Goal: Task Accomplishment & Management: Manage account settings

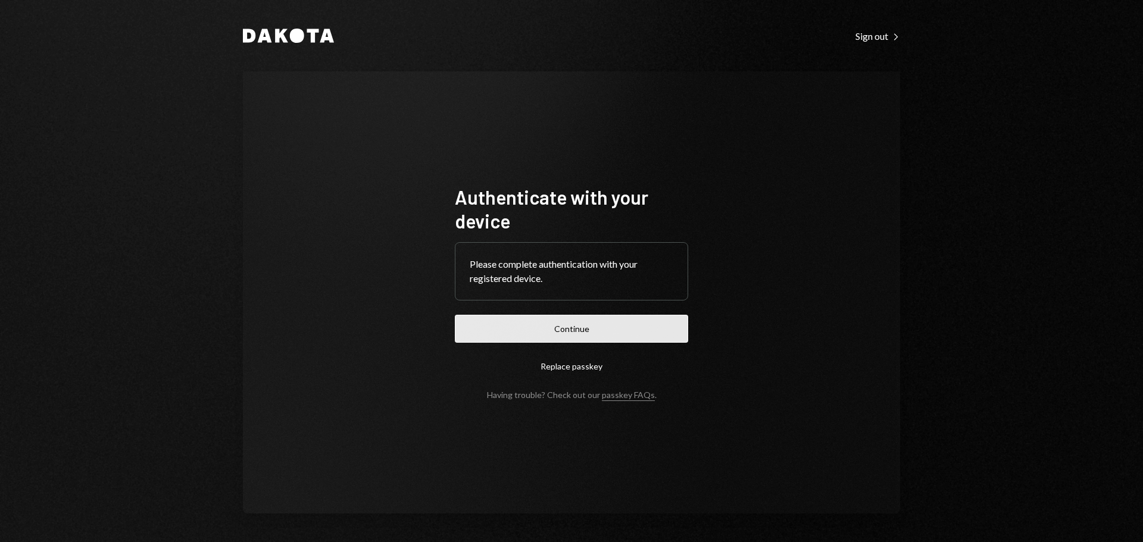
click at [660, 335] on button "Continue" at bounding box center [571, 329] width 233 height 28
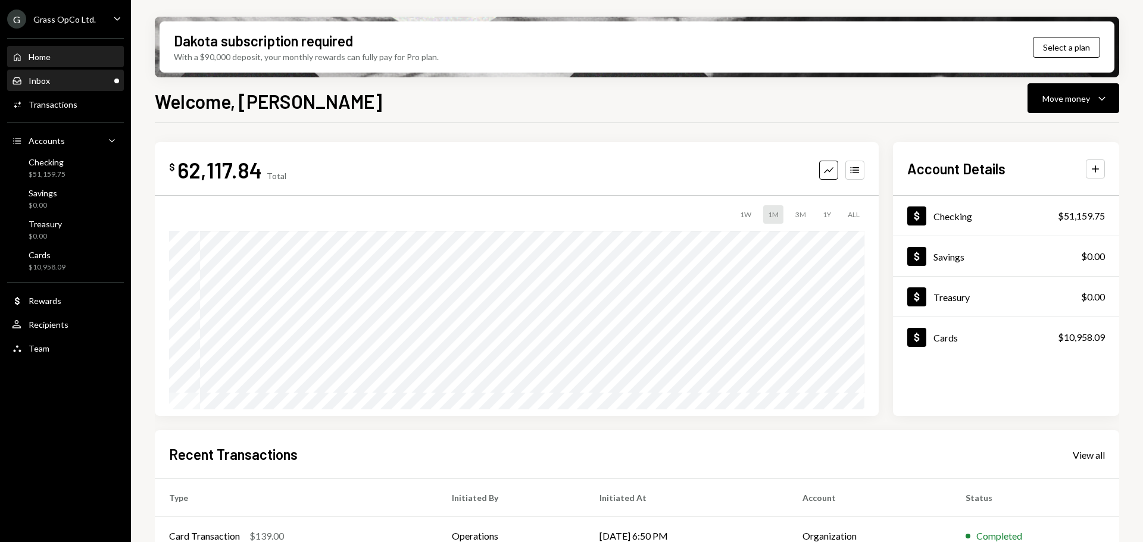
click at [61, 70] on link "Inbox Inbox" at bounding box center [65, 80] width 117 height 21
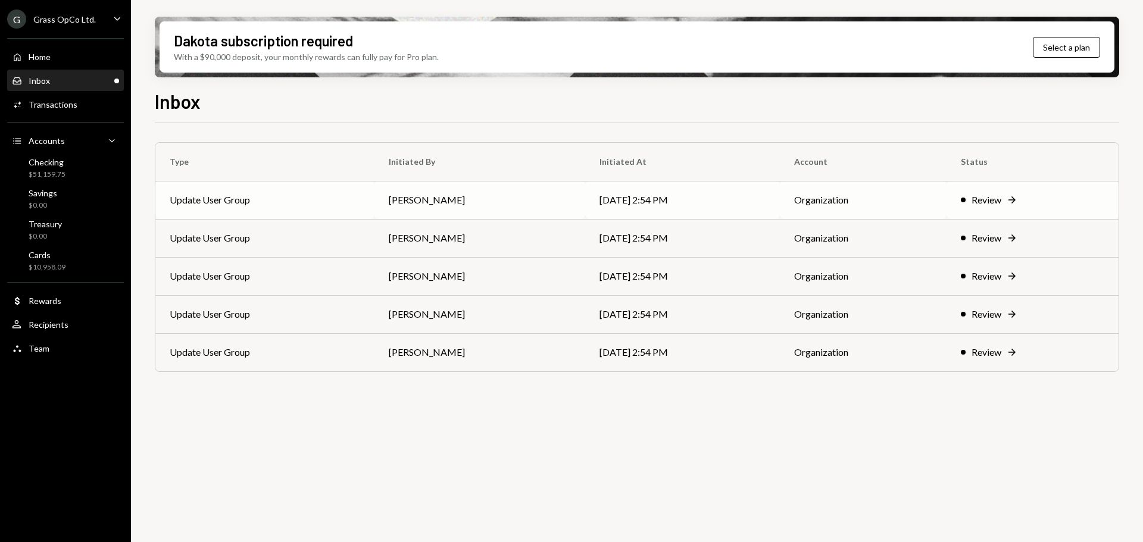
click at [244, 195] on td "Update User Group" at bounding box center [264, 200] width 219 height 38
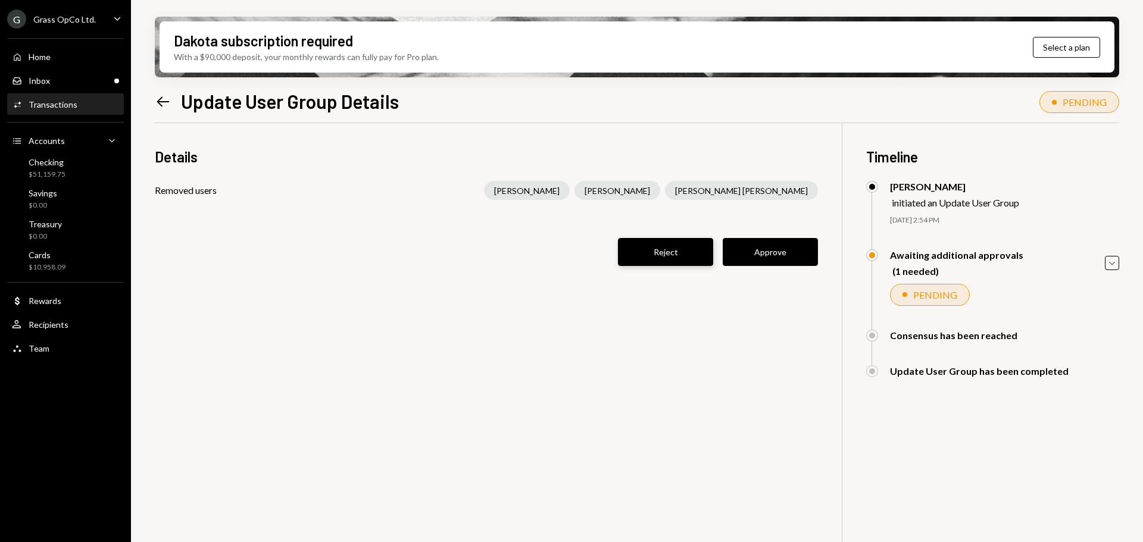
click at [674, 255] on button "Reject" at bounding box center [665, 252] width 95 height 28
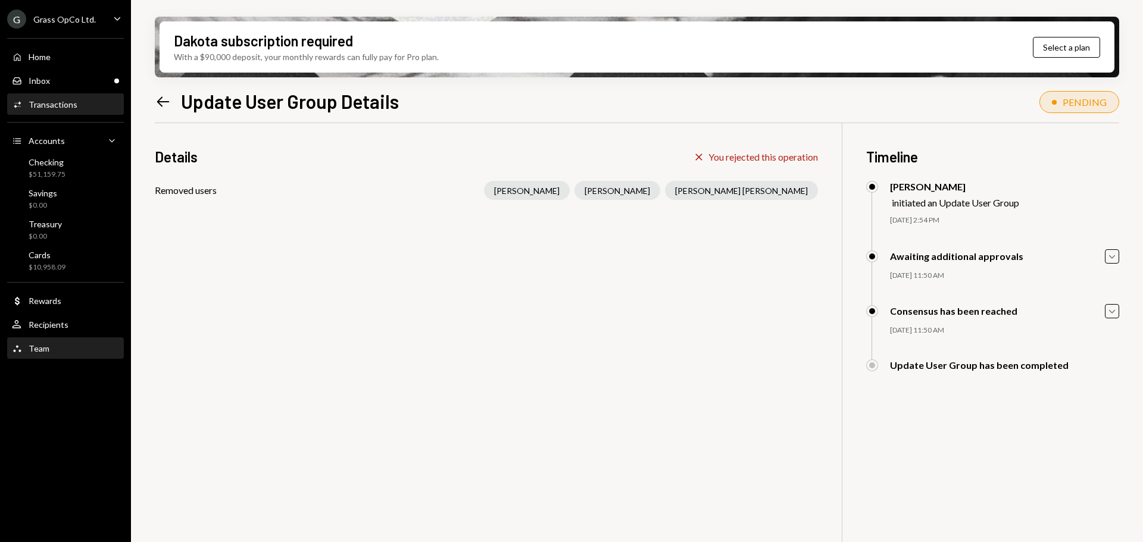
click at [34, 348] on div "Team" at bounding box center [39, 349] width 21 height 10
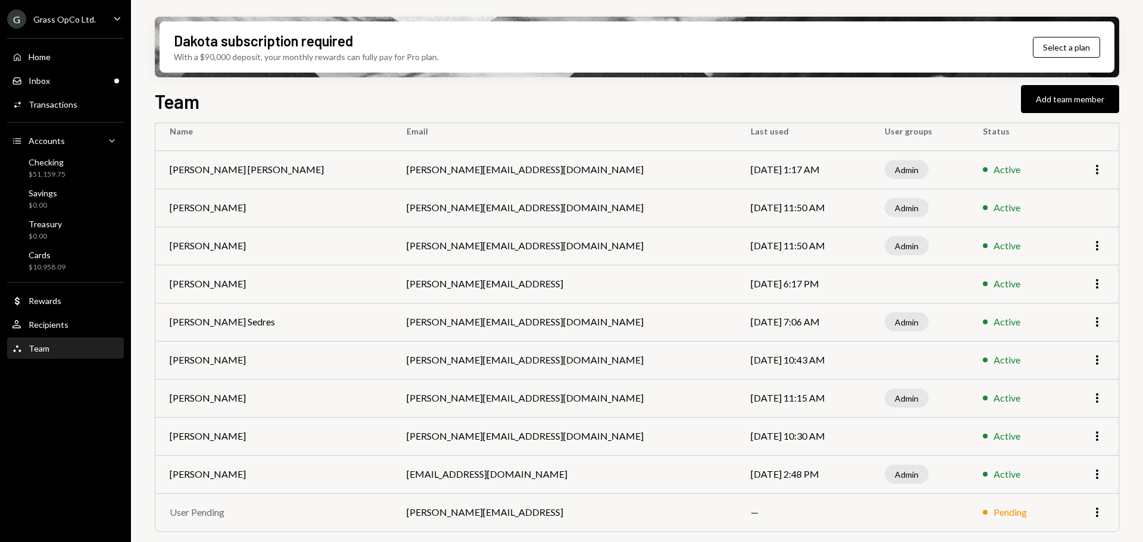
scroll to position [95, 0]
click at [1101, 245] on icon "More" at bounding box center [1097, 247] width 14 height 14
click at [49, 326] on div "Recipients" at bounding box center [49, 325] width 40 height 10
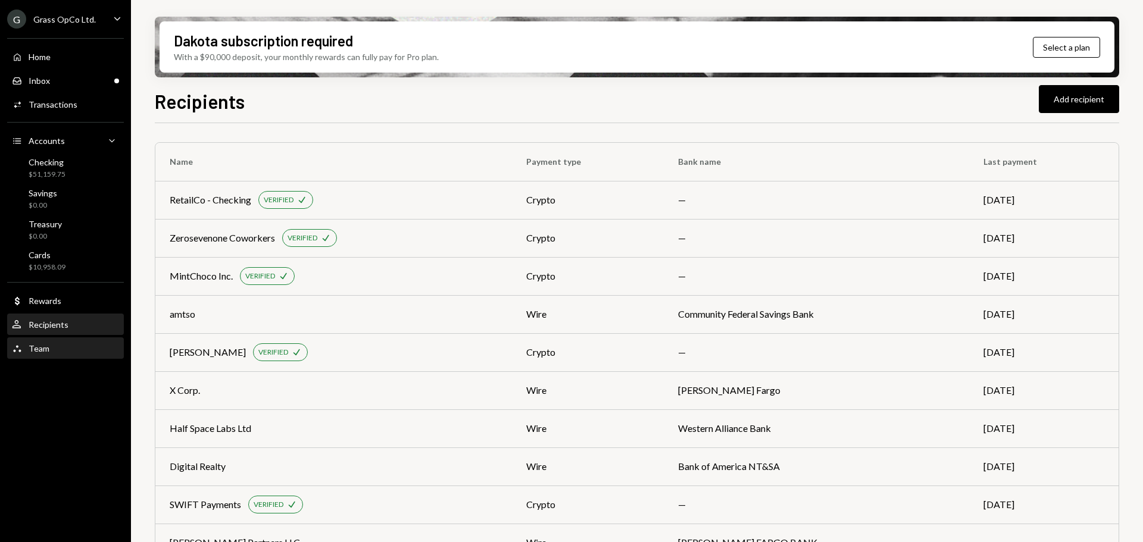
click at [36, 347] on div "Team" at bounding box center [39, 349] width 21 height 10
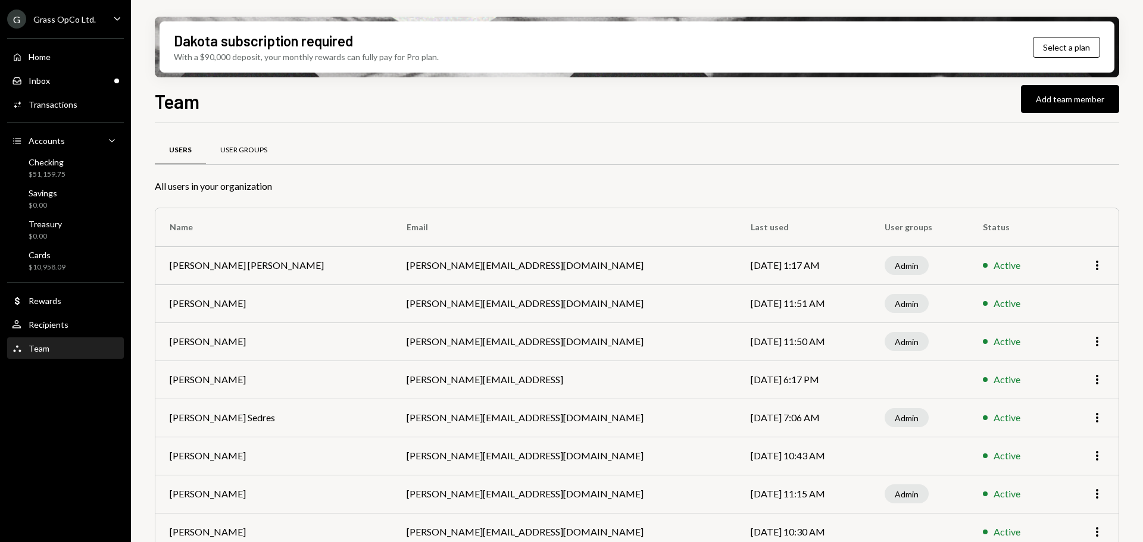
click at [255, 158] on div "User Groups" at bounding box center [244, 150] width 76 height 29
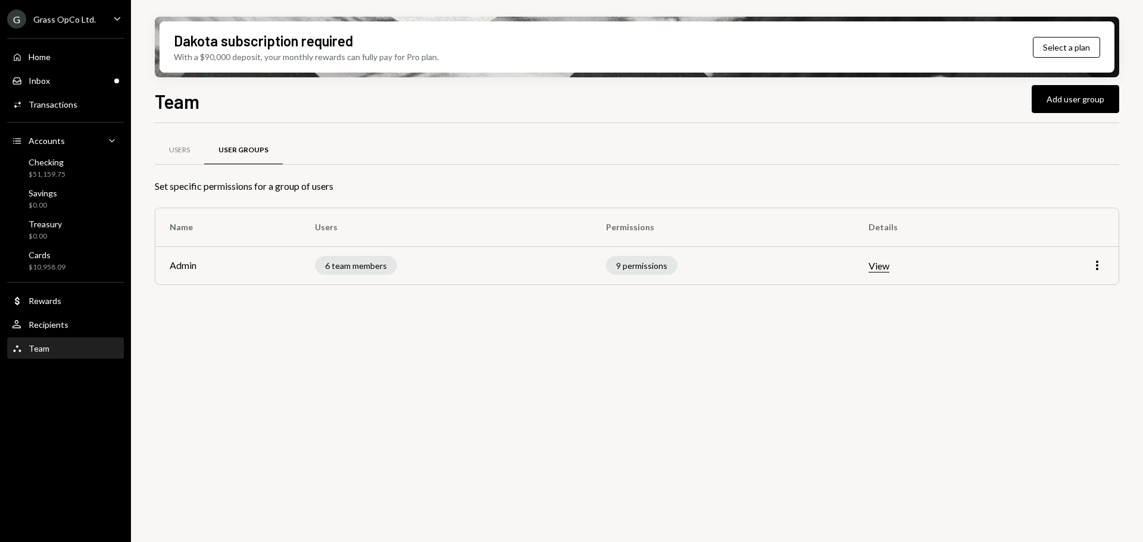
click at [890, 264] on button "View" at bounding box center [879, 266] width 21 height 13
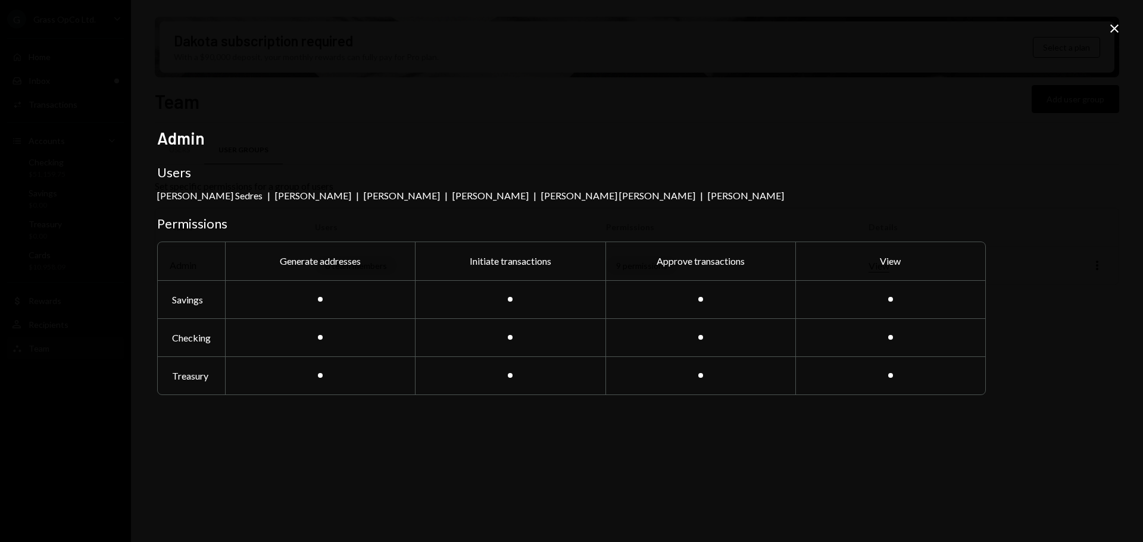
click at [1112, 27] on icon at bounding box center [1114, 28] width 8 height 8
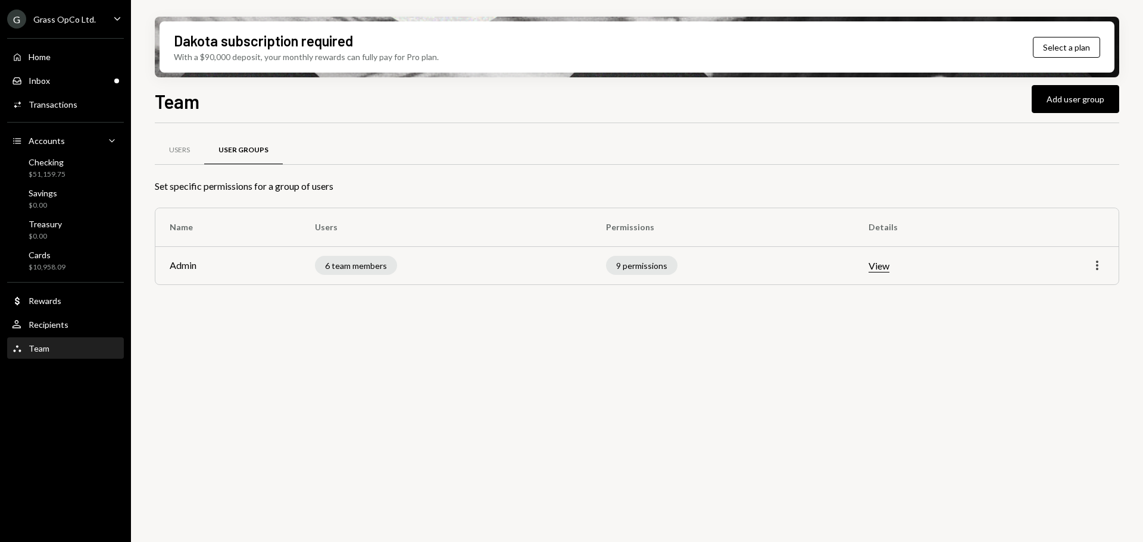
click at [1096, 261] on icon "More" at bounding box center [1097, 265] width 14 height 14
click at [1044, 291] on div "Edit" at bounding box center [1070, 290] width 60 height 21
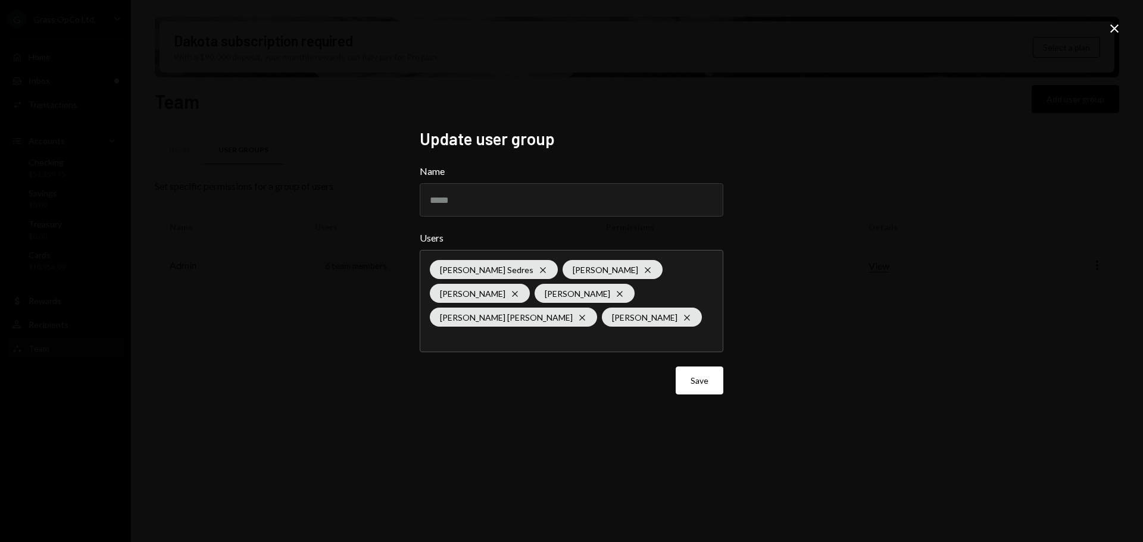
click at [1118, 32] on icon at bounding box center [1114, 28] width 8 height 8
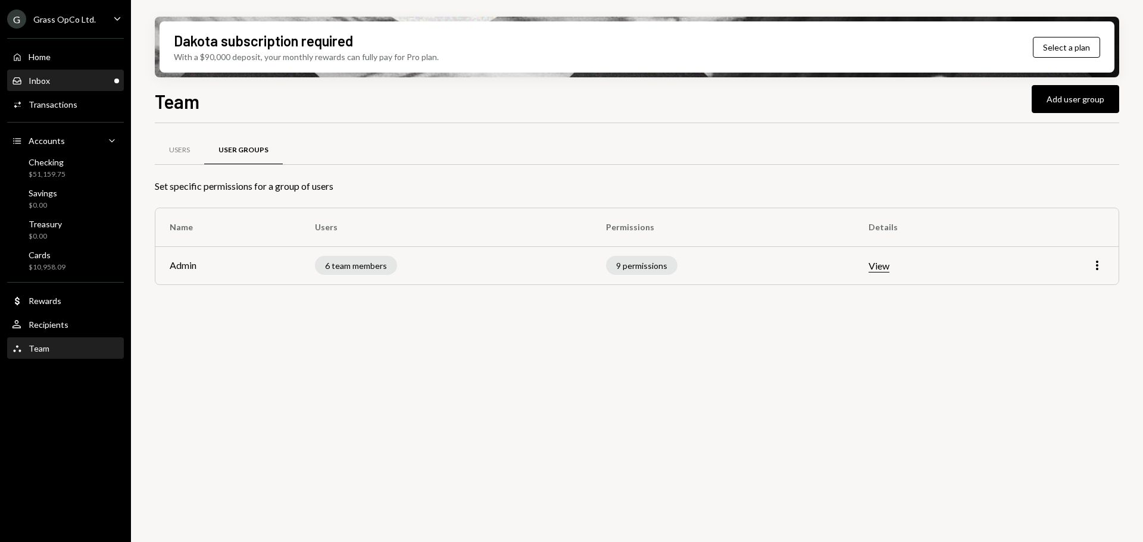
click at [61, 83] on div "Inbox Inbox" at bounding box center [65, 81] width 107 height 11
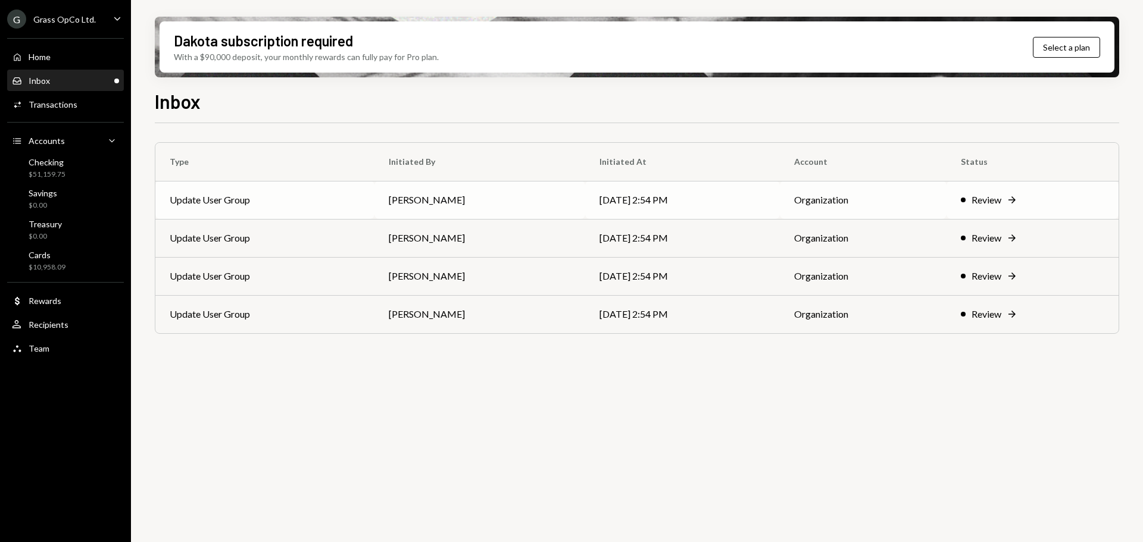
click at [395, 192] on td "[PERSON_NAME]" at bounding box center [480, 200] width 211 height 38
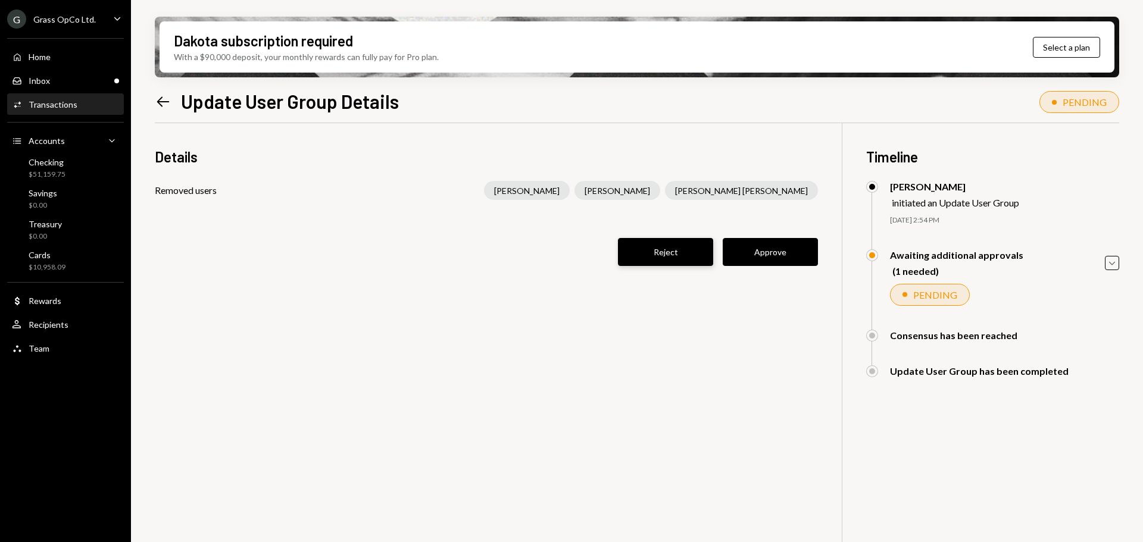
click at [675, 258] on button "Reject" at bounding box center [665, 252] width 95 height 28
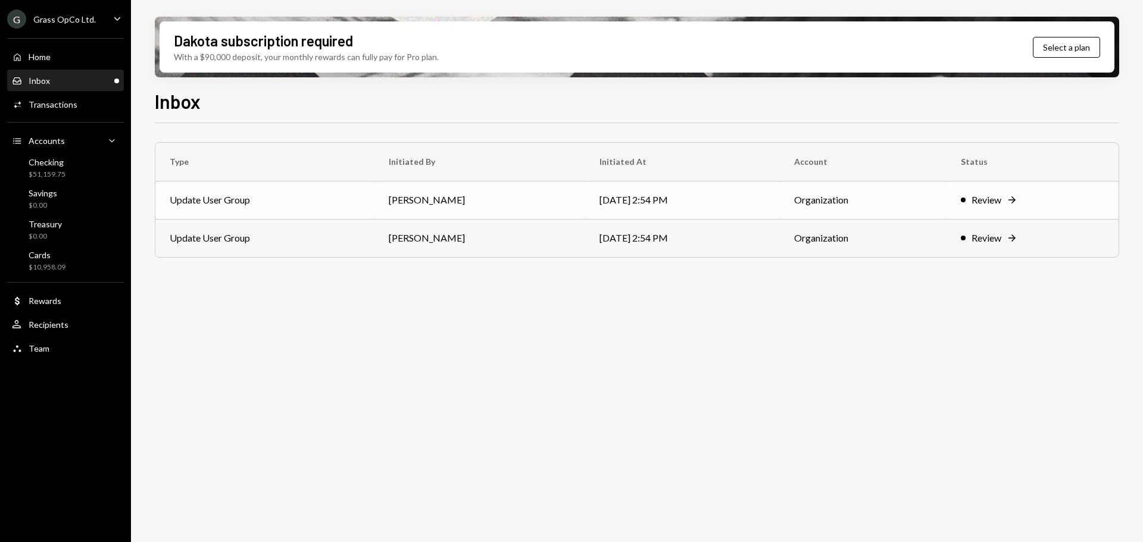
click at [316, 197] on td "Update User Group" at bounding box center [264, 200] width 219 height 38
click at [298, 205] on td "Update User Group" at bounding box center [264, 200] width 219 height 38
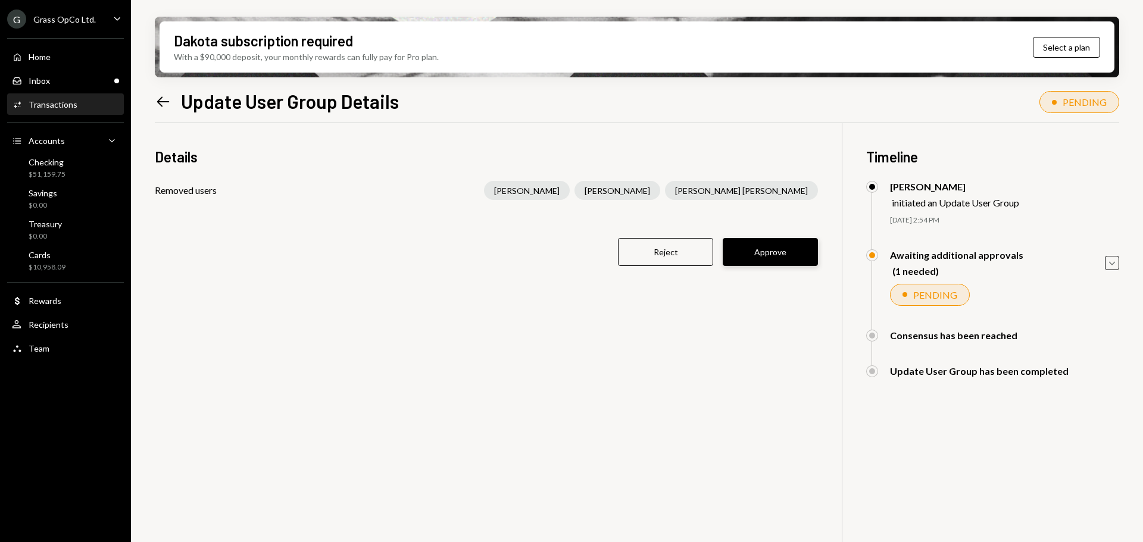
click at [747, 260] on button "Approve" at bounding box center [770, 252] width 95 height 28
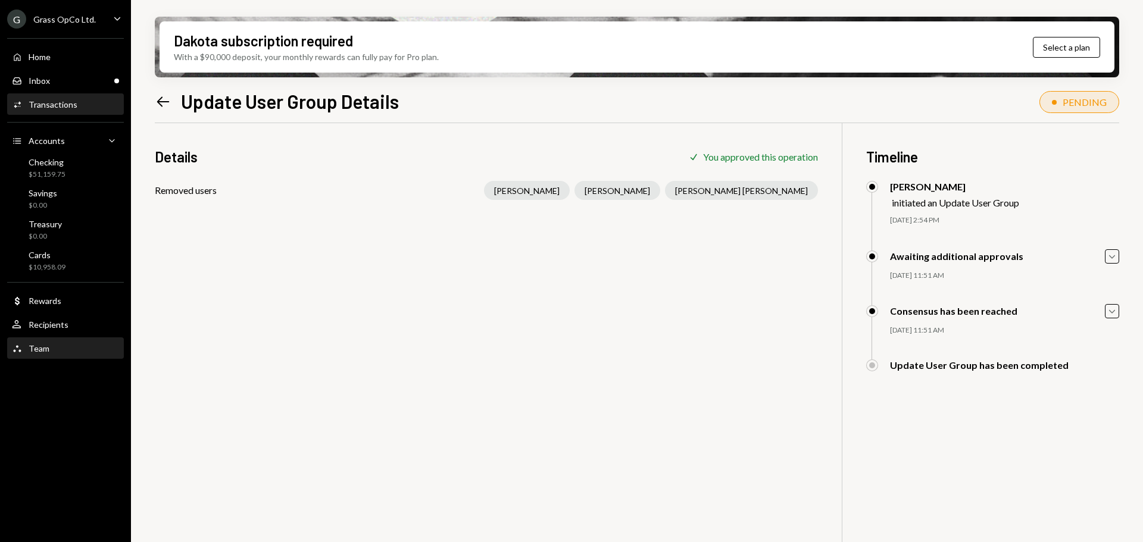
click at [70, 352] on div "Team Team" at bounding box center [65, 349] width 107 height 11
